Goal: Check status

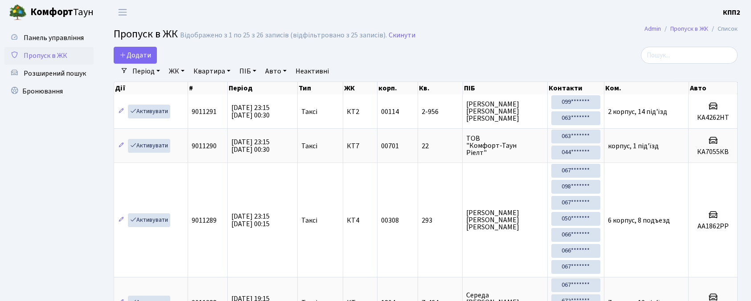
select select "25"
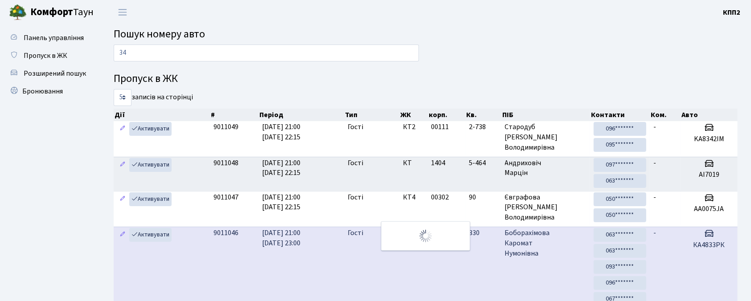
type input "3"
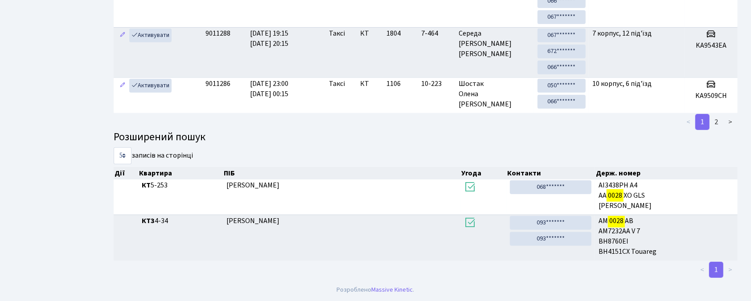
scroll to position [20, 0]
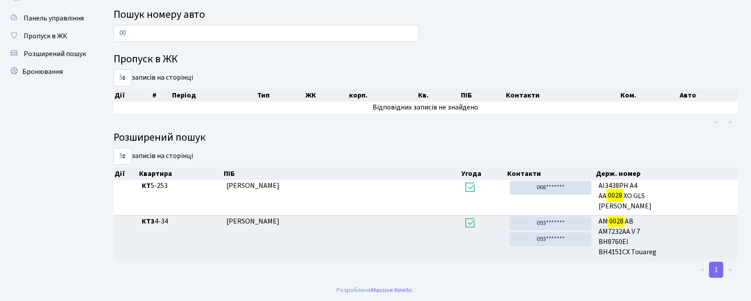
type input "0"
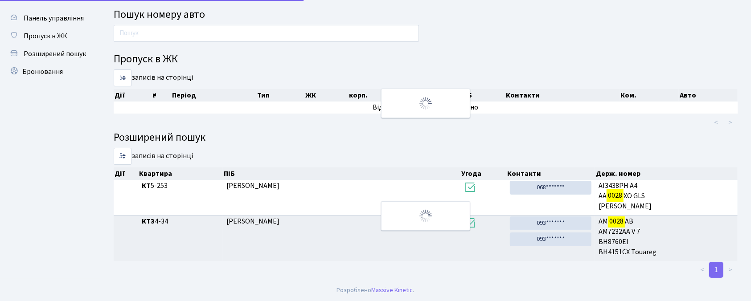
scroll to position [284, 0]
